Goal: Task Accomplishment & Management: Use online tool/utility

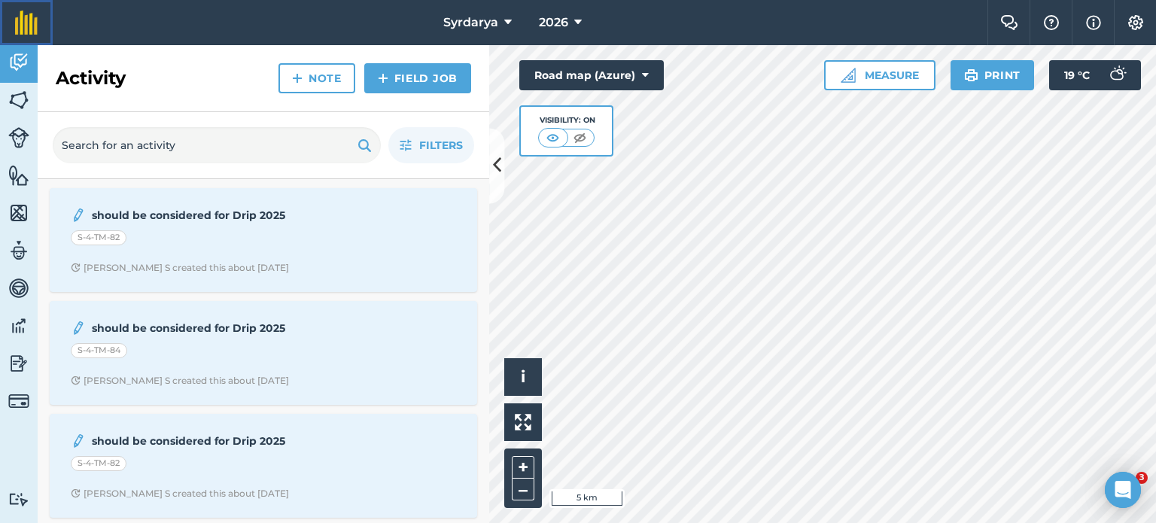
click at [26, 33] on img at bounding box center [26, 23] width 23 height 24
click at [1128, 23] on img at bounding box center [1136, 22] width 18 height 15
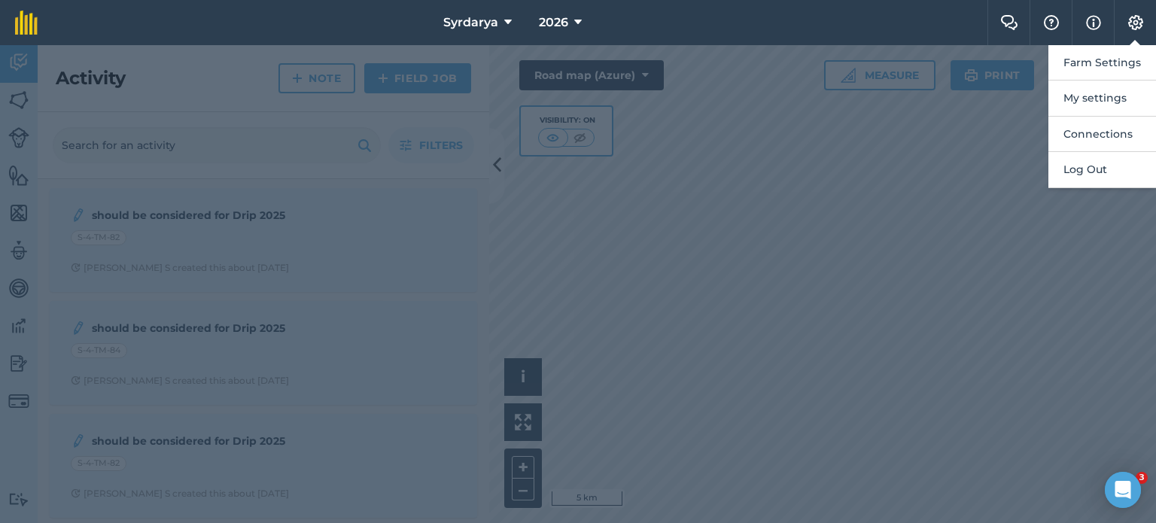
click at [970, 153] on div at bounding box center [578, 284] width 1156 height 478
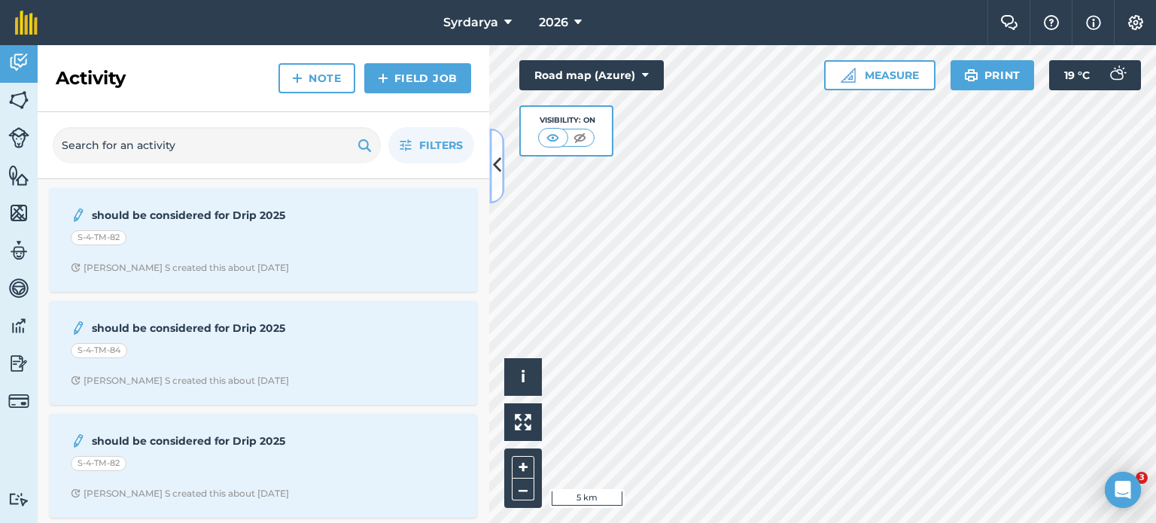
click at [496, 164] on icon at bounding box center [497, 166] width 8 height 26
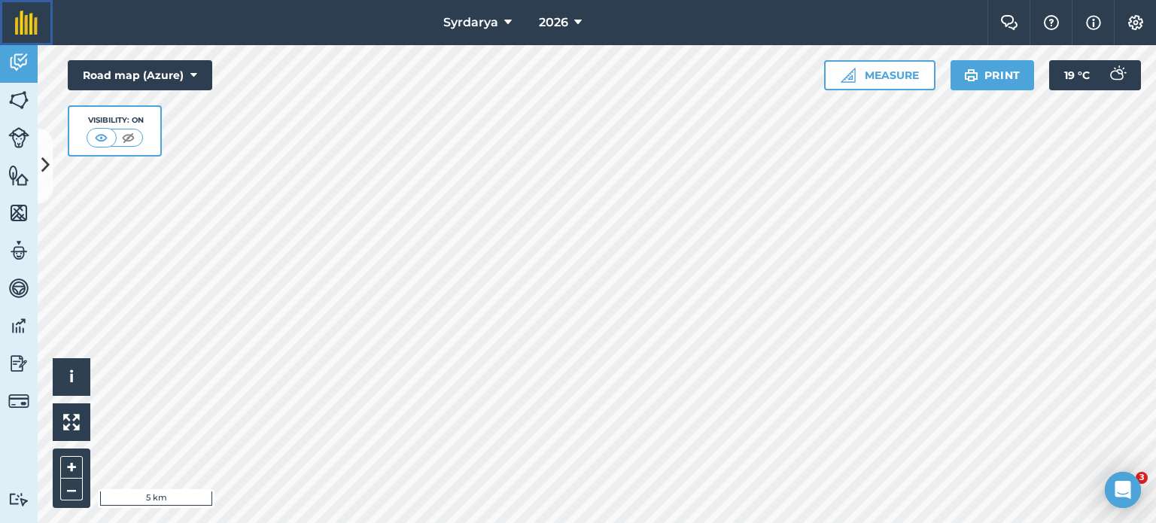
click at [17, 25] on img at bounding box center [26, 23] width 23 height 24
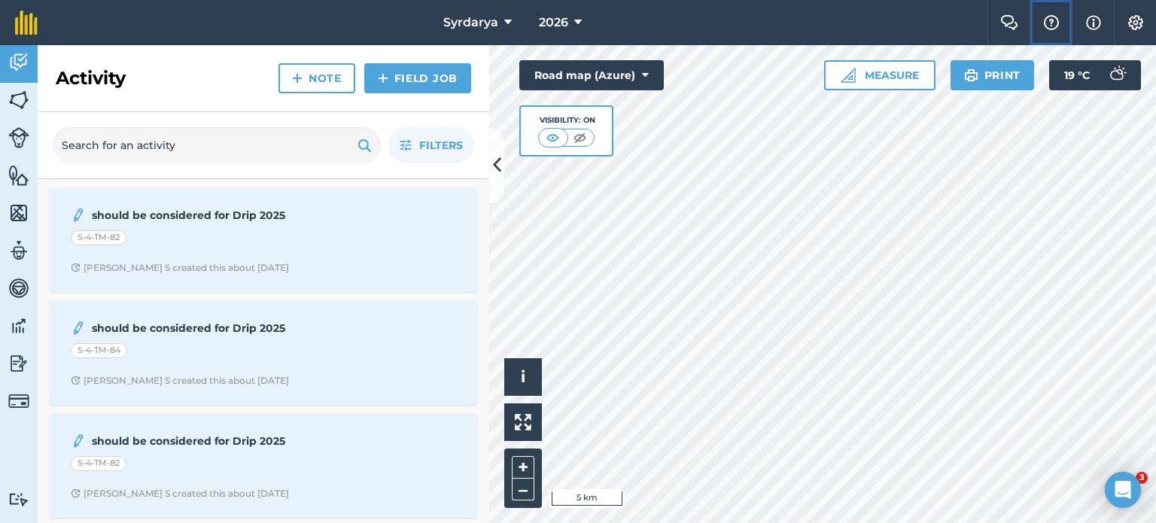
click at [1054, 23] on img at bounding box center [1051, 22] width 18 height 15
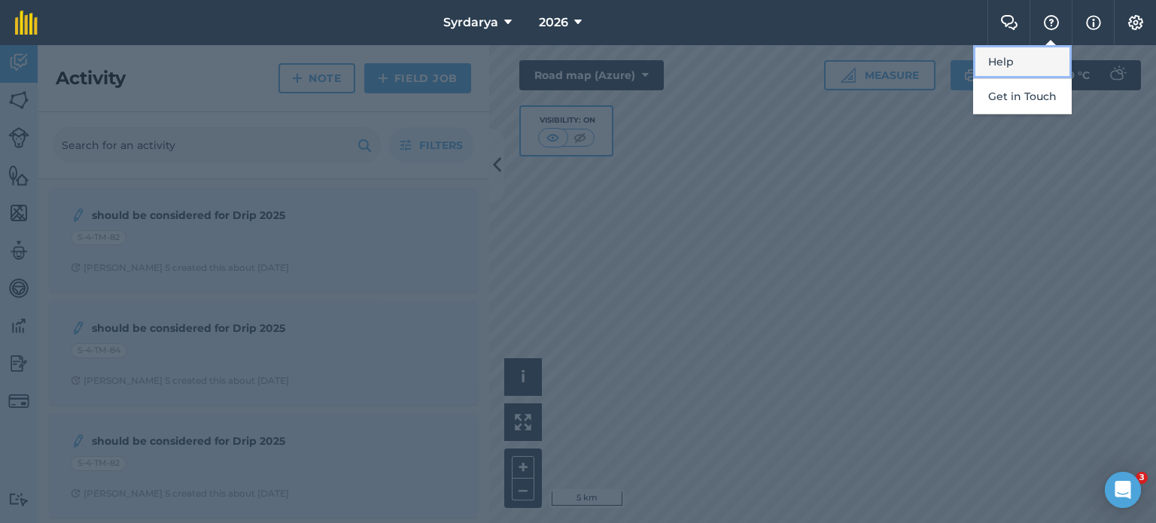
click at [1042, 53] on link "Help" at bounding box center [1022, 62] width 99 height 34
click at [1114, 46] on div at bounding box center [578, 284] width 1156 height 478
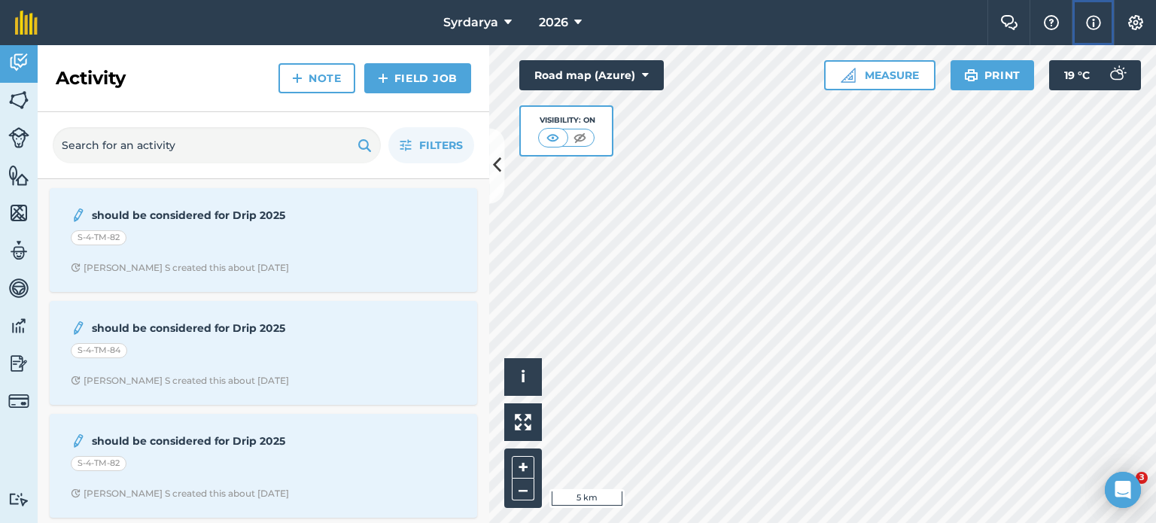
click at [1096, 17] on img at bounding box center [1093, 23] width 15 height 18
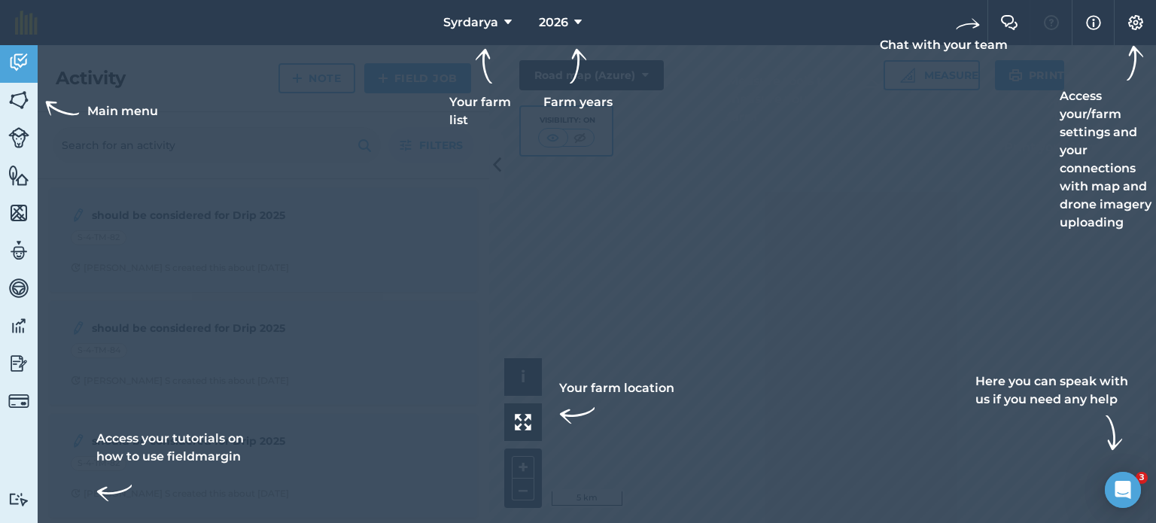
click at [349, 382] on div at bounding box center [578, 261] width 1156 height 523
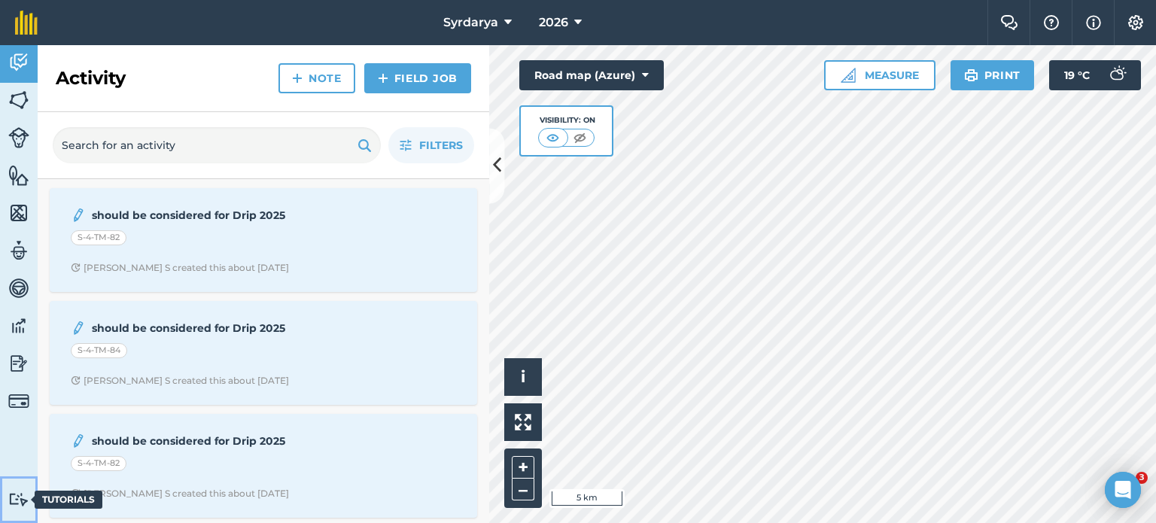
click at [14, 500] on img at bounding box center [18, 499] width 21 height 14
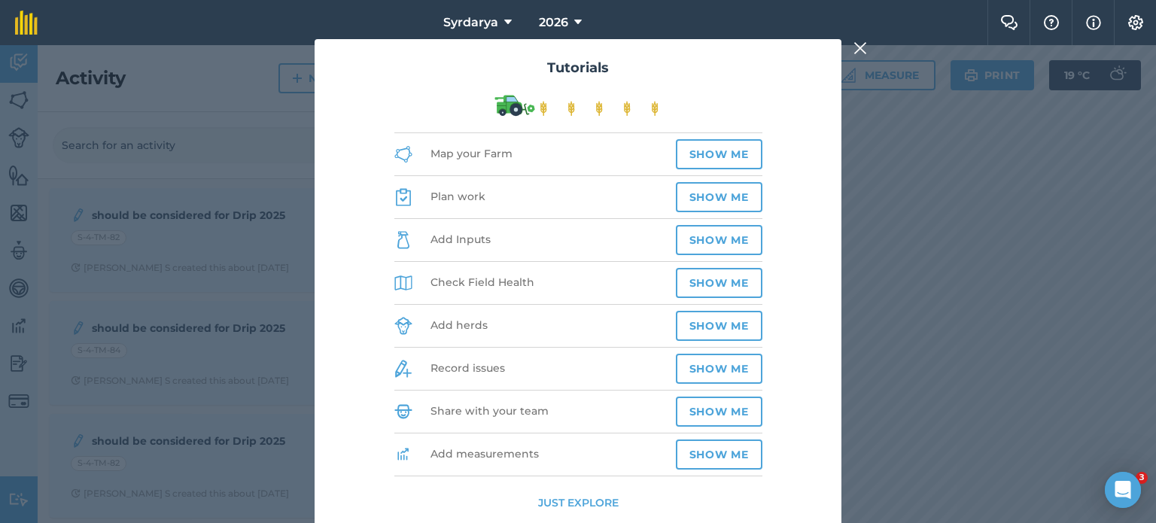
click at [574, 496] on button "Just explore" at bounding box center [578, 503] width 81 height 17
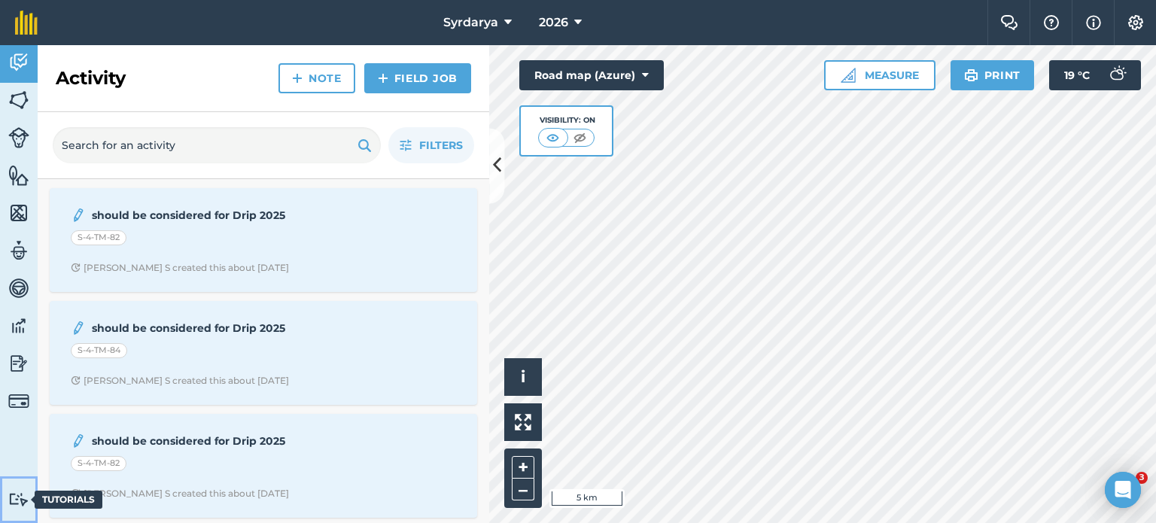
click at [18, 499] on img at bounding box center [18, 499] width 21 height 14
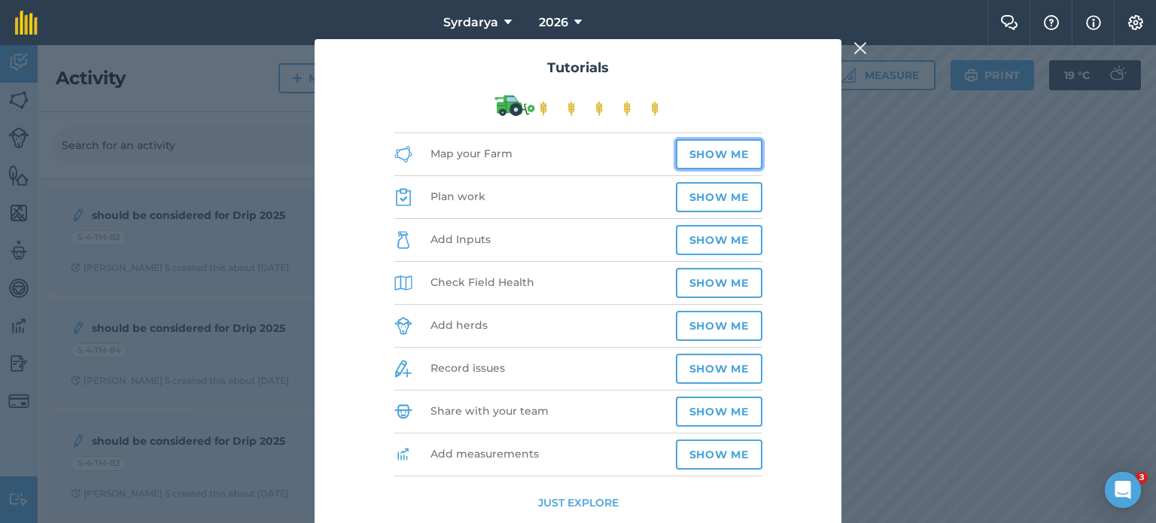
click at [725, 150] on button "Show me" at bounding box center [719, 154] width 87 height 30
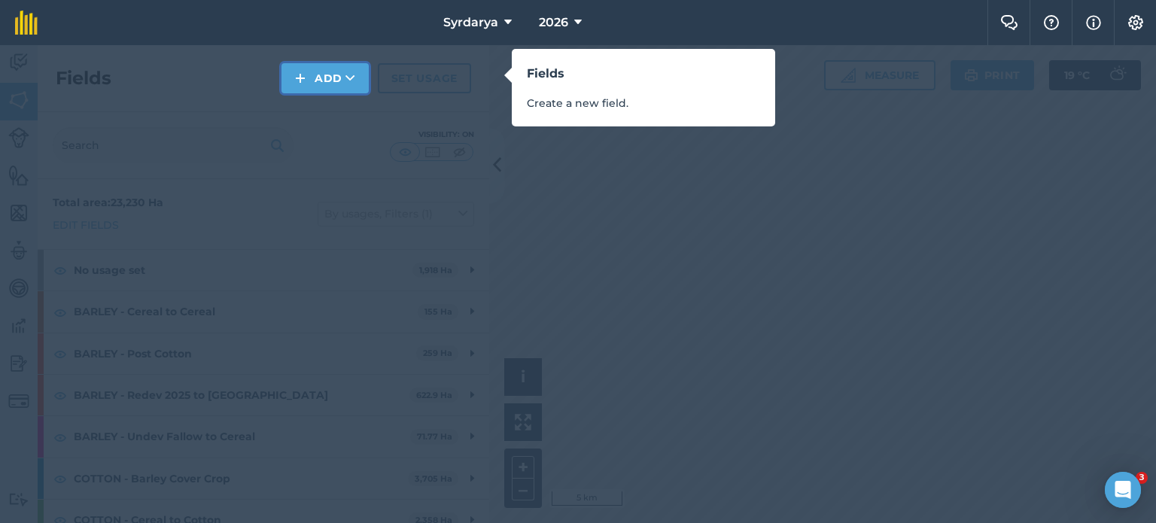
click at [332, 78] on button "Add" at bounding box center [324, 78] width 87 height 30
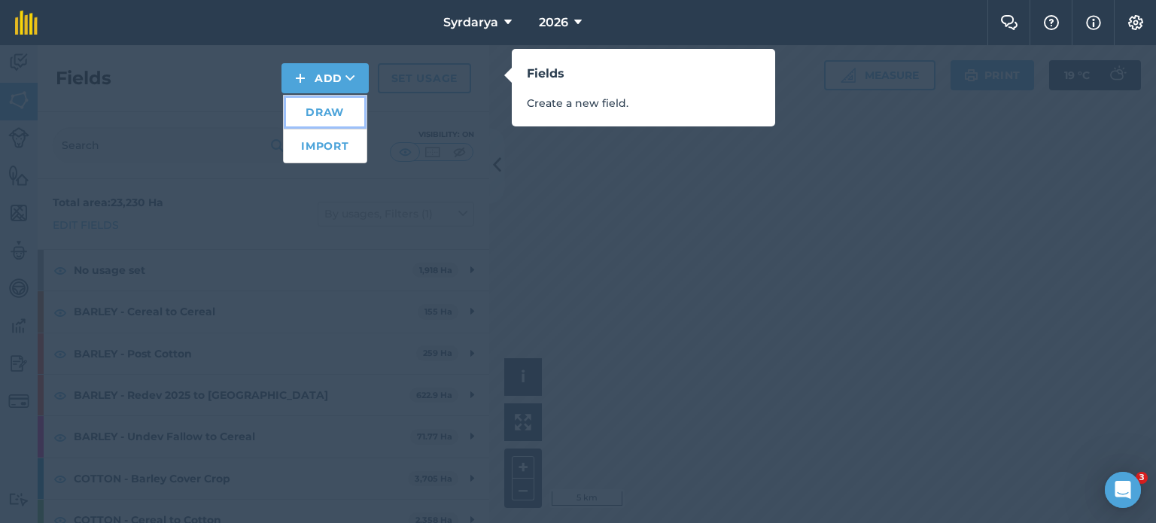
click at [333, 109] on link "Draw" at bounding box center [325, 112] width 83 height 33
